Goal: Find specific page/section: Find specific page/section

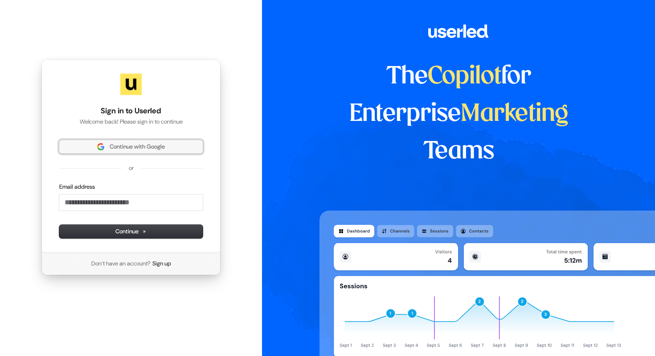
click at [143, 142] on button "Continue with Google" at bounding box center [130, 146] width 143 height 13
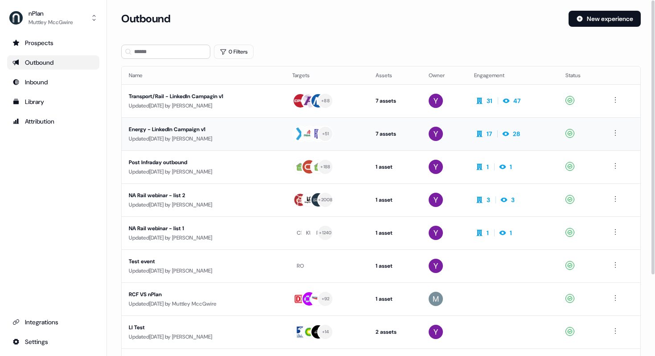
click at [175, 128] on div "Energy - LinkedIn Campaign v1" at bounding box center [203, 129] width 149 height 9
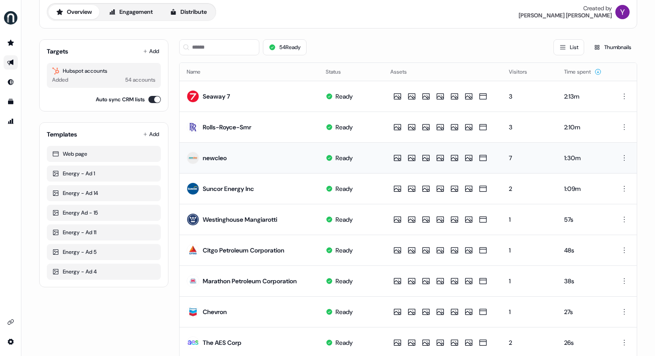
scroll to position [36, 0]
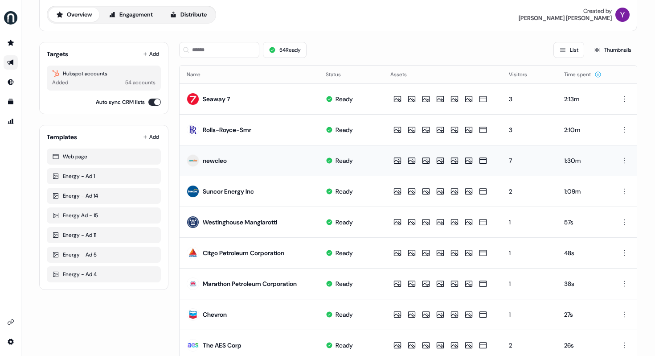
click at [247, 153] on td "newcleo" at bounding box center [249, 160] width 139 height 31
click at [254, 159] on td "newcleo" at bounding box center [249, 160] width 139 height 31
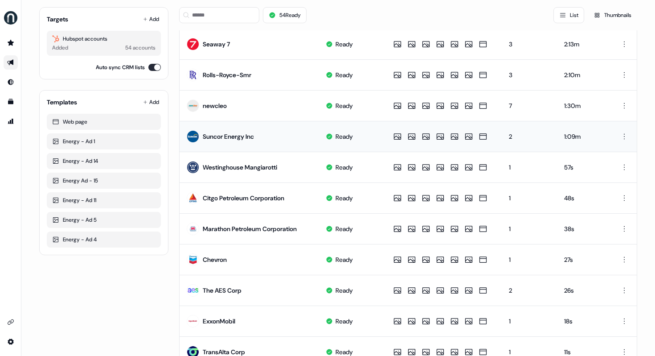
click at [212, 132] on div "Suncor Energy Inc" at bounding box center [228, 136] width 51 height 9
drag, startPoint x: 216, startPoint y: 138, endPoint x: 227, endPoint y: 137, distance: 10.8
click at [217, 138] on div "Suncor Energy Inc" at bounding box center [228, 136] width 51 height 9
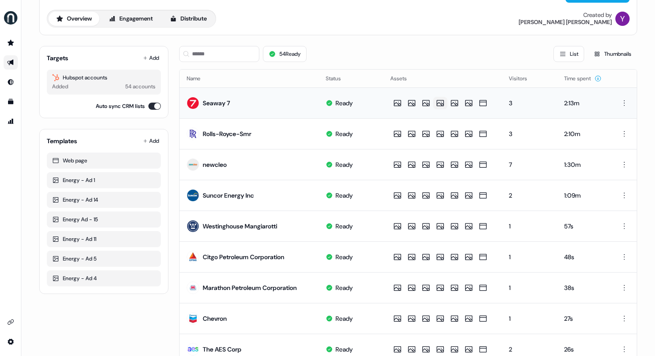
scroll to position [0, 0]
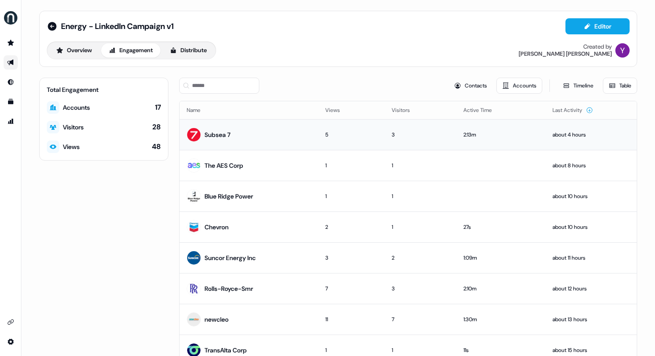
click at [220, 134] on div "Subsea 7" at bounding box center [218, 134] width 26 height 9
